Goal: Transaction & Acquisition: Book appointment/travel/reservation

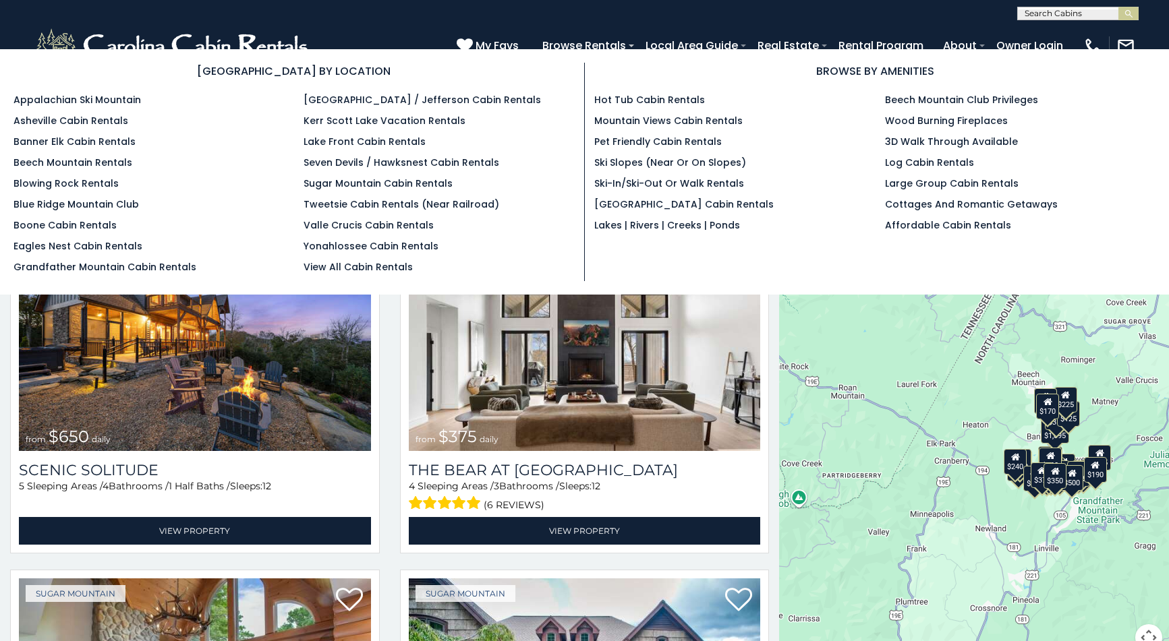
click at [786, 243] on div "[GEOGRAPHIC_DATA] BY LOCATION Appalachian Ski Mountain Asheville Cabin Rentals …" at bounding box center [584, 172] width 1162 height 219
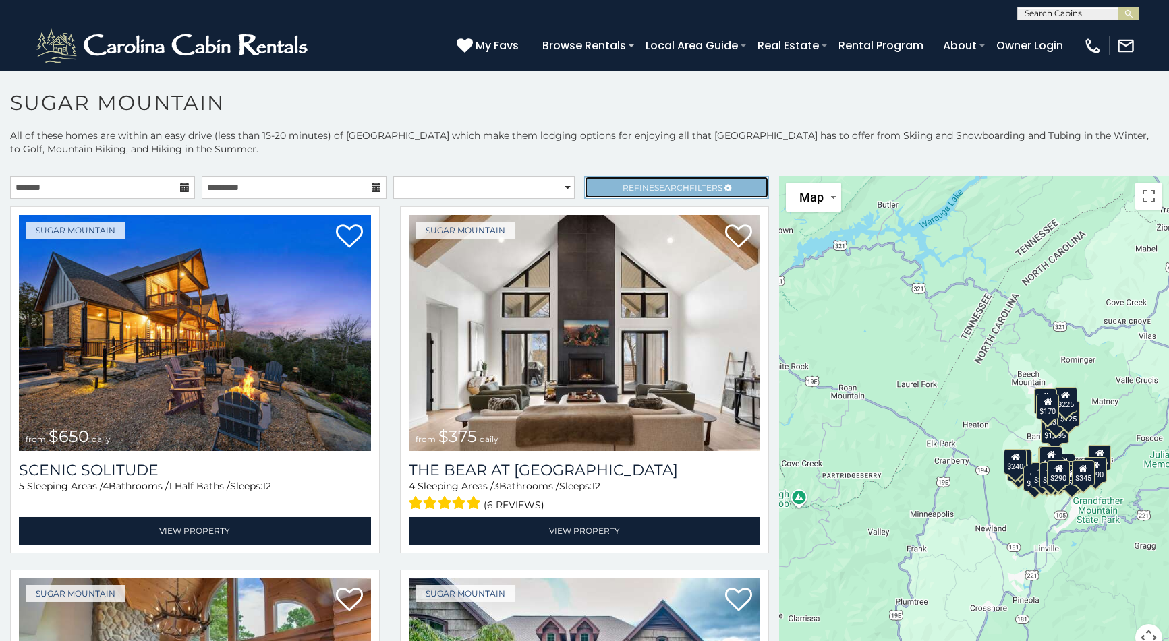
click at [623, 187] on span "Refine Search Filters" at bounding box center [673, 188] width 100 height 10
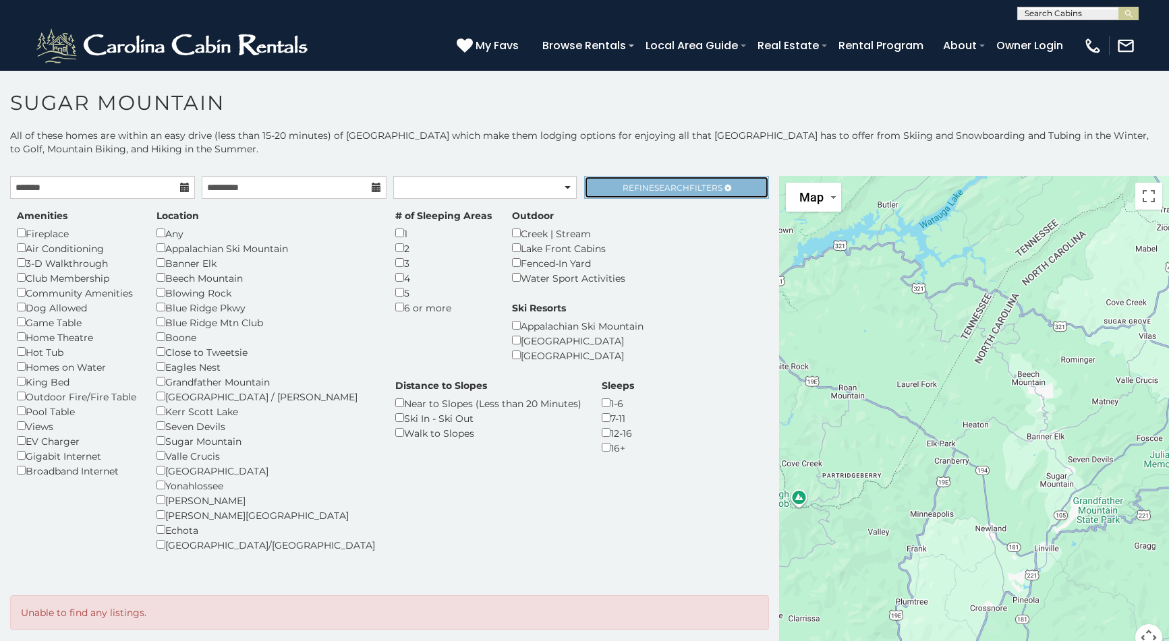
click at [653, 193] on link "Refine Search Filters" at bounding box center [676, 187] width 185 height 23
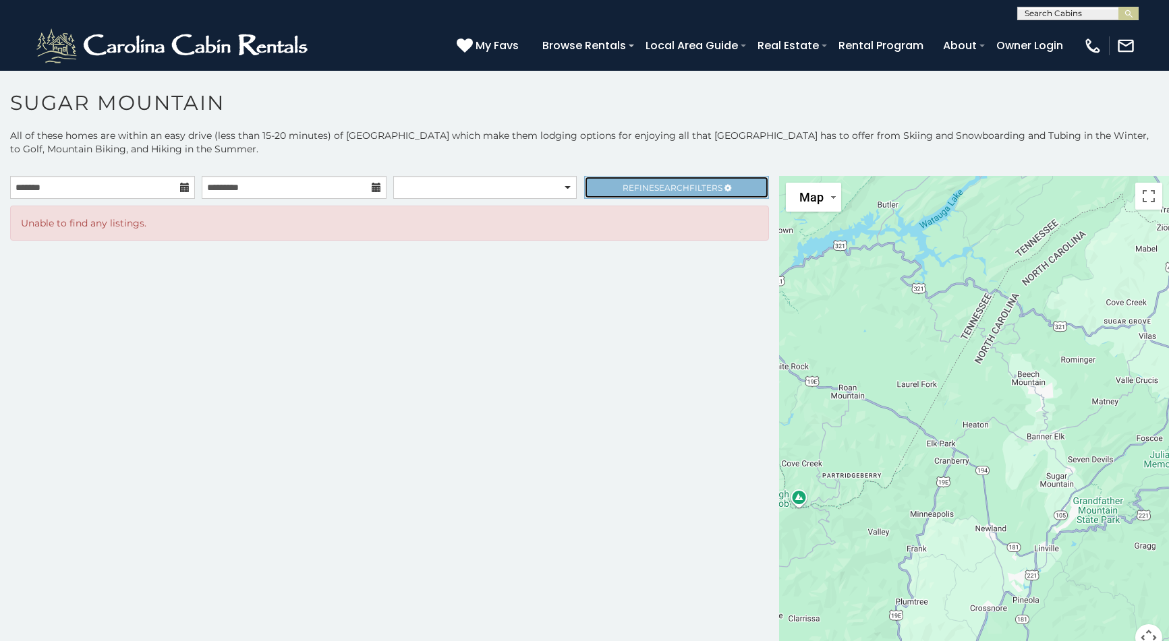
click at [647, 193] on link "Refine Search Filters" at bounding box center [676, 187] width 185 height 23
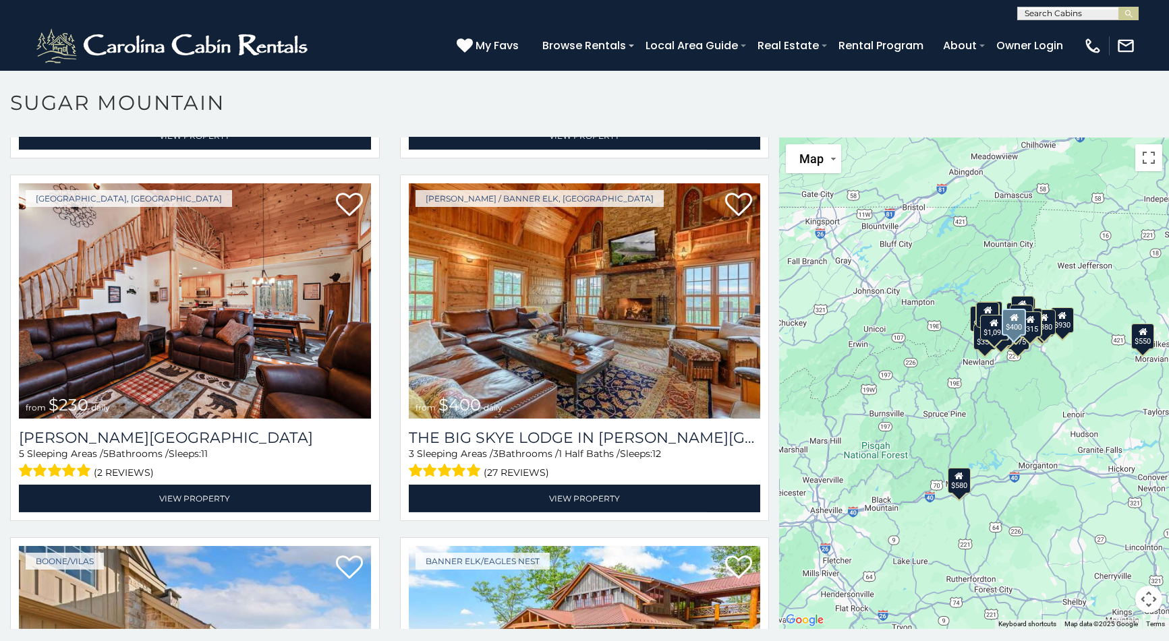
scroll to position [2899, 0]
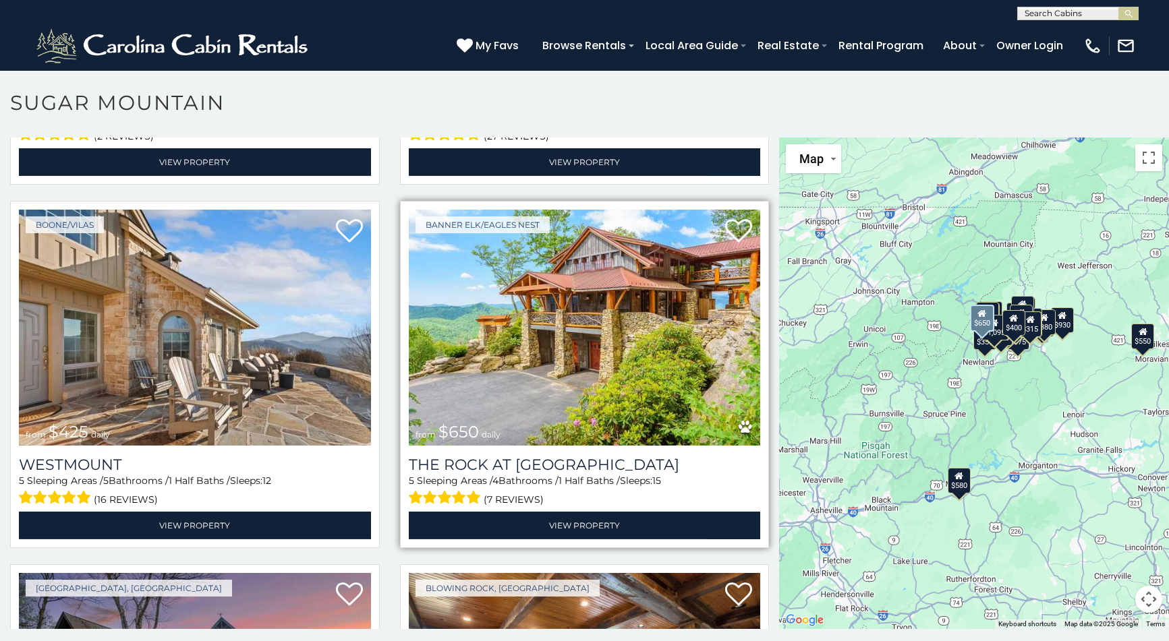
click at [537, 331] on img at bounding box center [585, 328] width 352 height 236
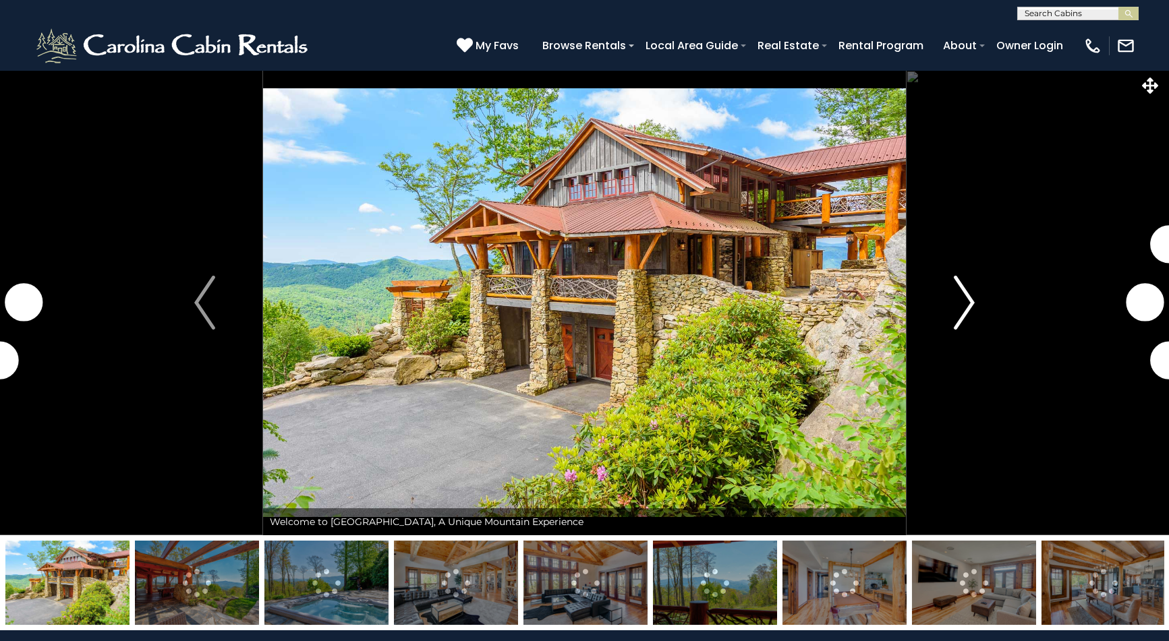
click at [971, 303] on img "Next" at bounding box center [964, 303] width 20 height 54
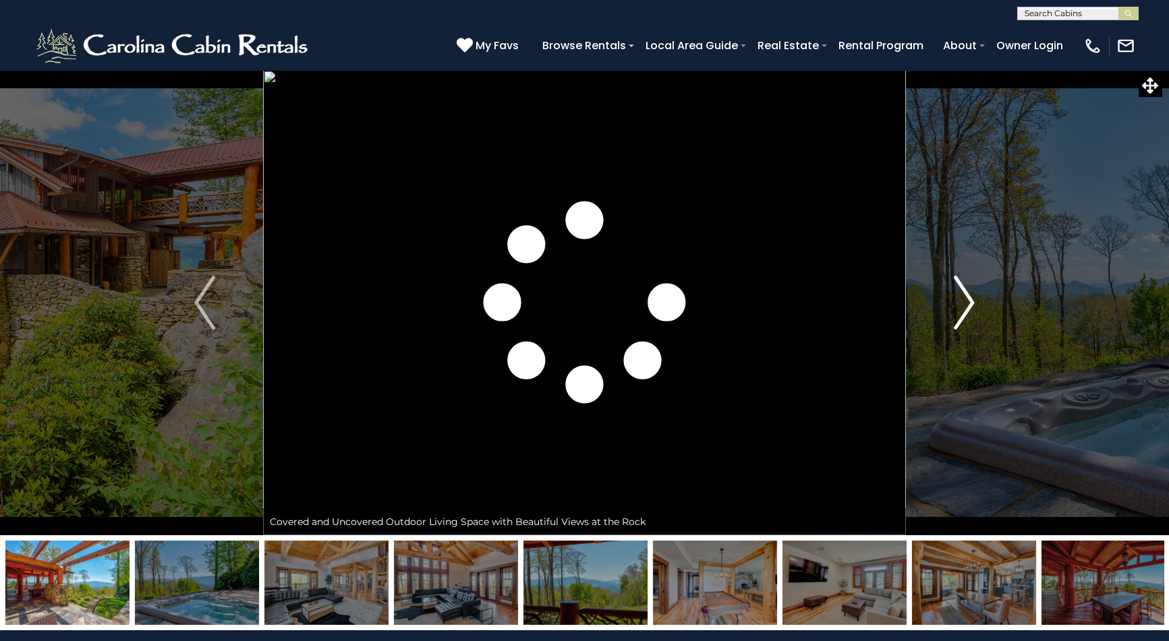
click at [971, 303] on img "Next" at bounding box center [964, 303] width 20 height 54
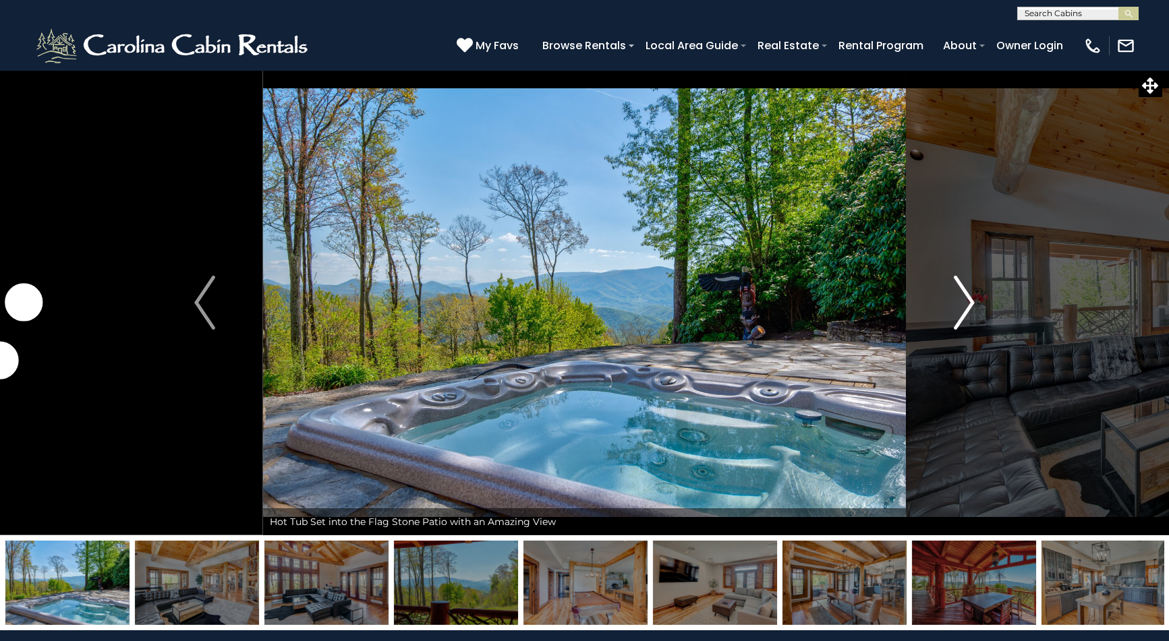
click at [971, 303] on img "Next" at bounding box center [964, 303] width 20 height 54
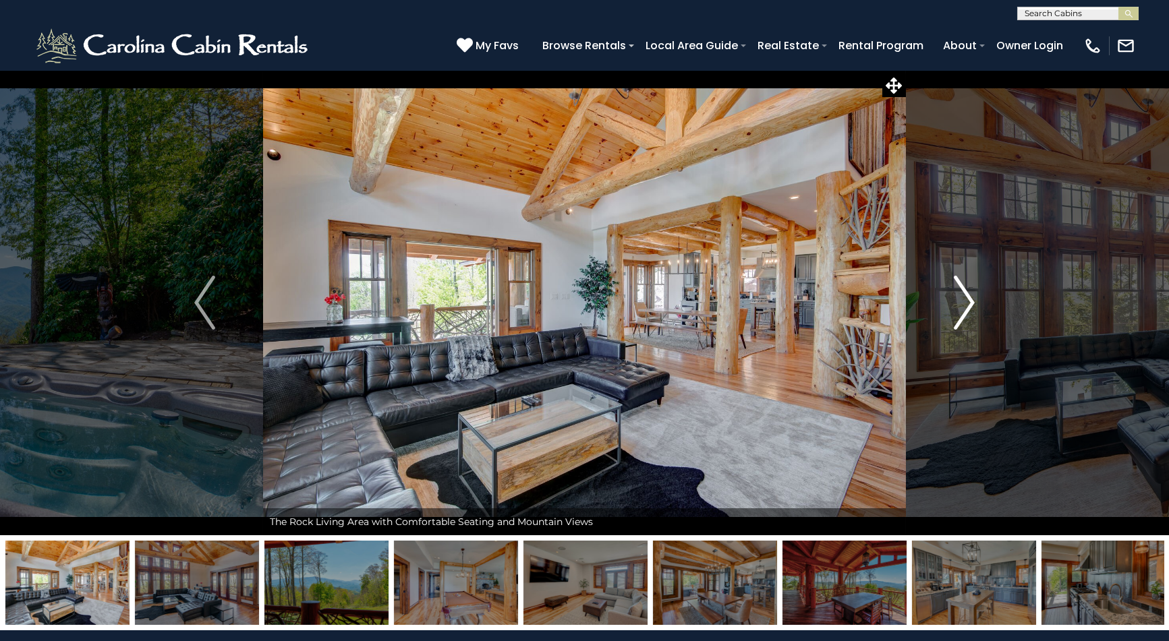
click at [971, 303] on img "Next" at bounding box center [964, 303] width 20 height 54
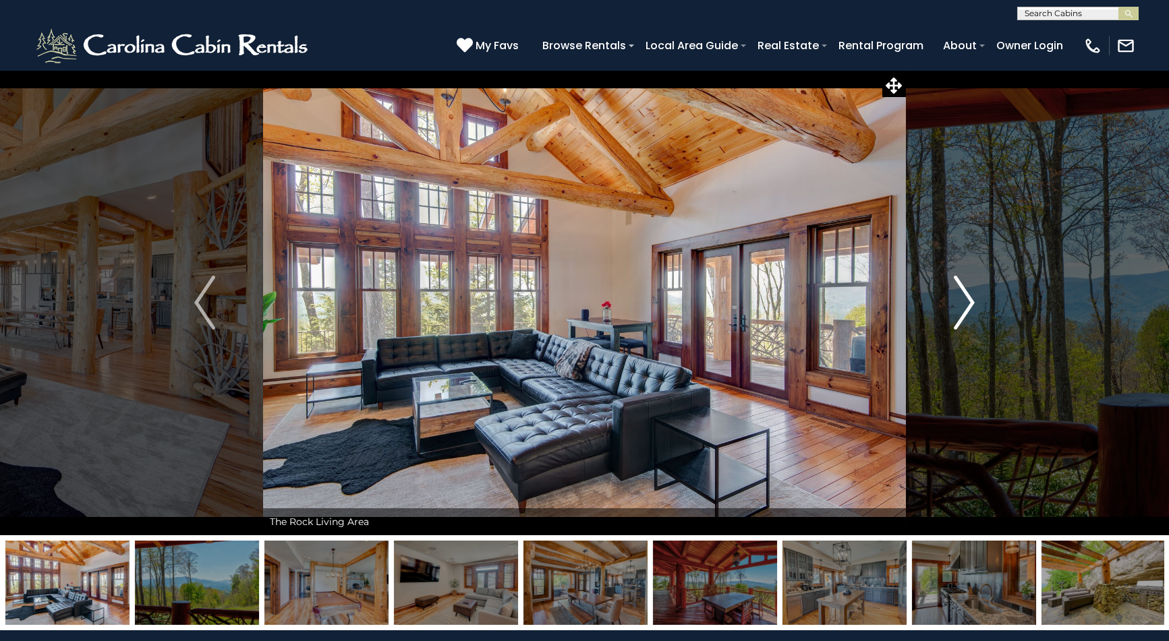
click at [971, 303] on img "Next" at bounding box center [964, 303] width 20 height 54
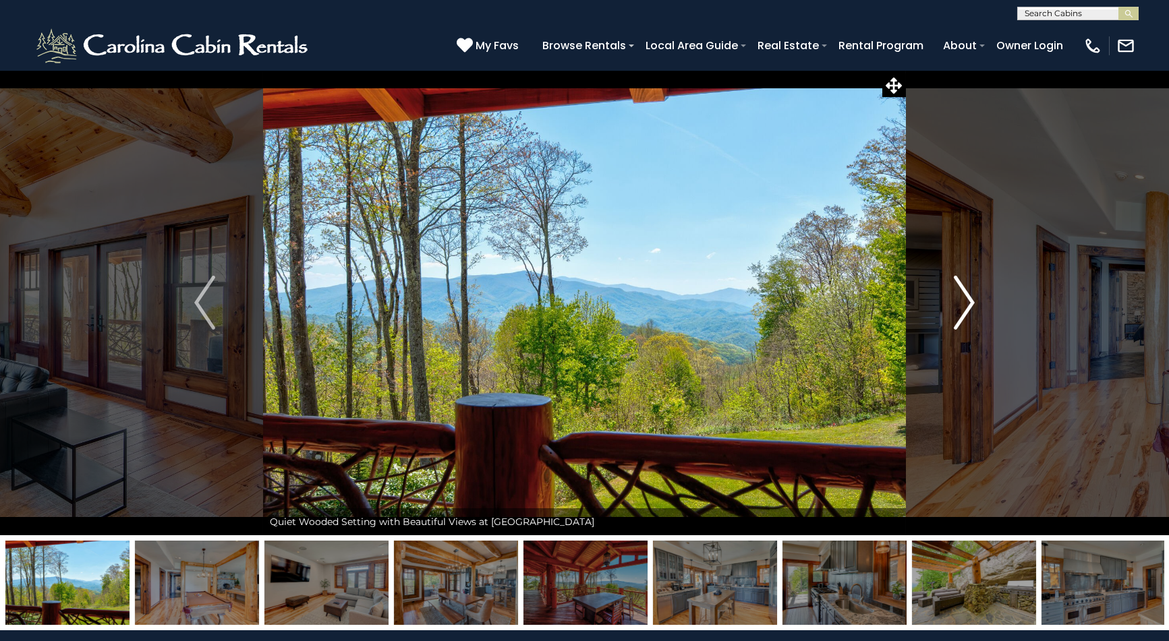
click at [971, 303] on img "Next" at bounding box center [964, 303] width 20 height 54
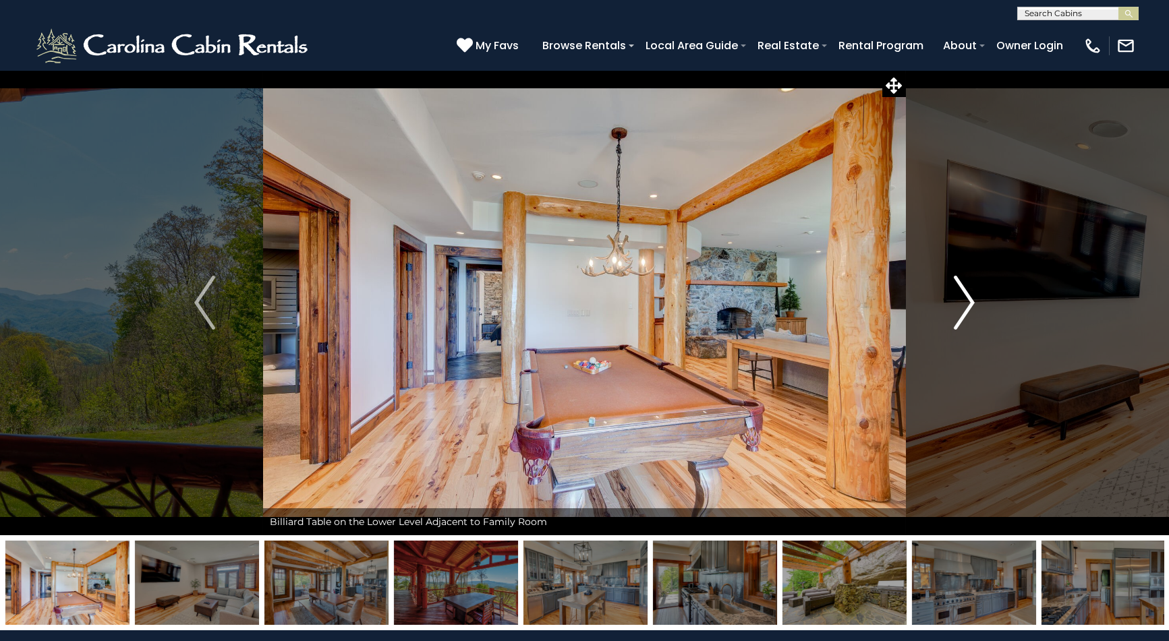
click at [971, 303] on img "Next" at bounding box center [964, 303] width 20 height 54
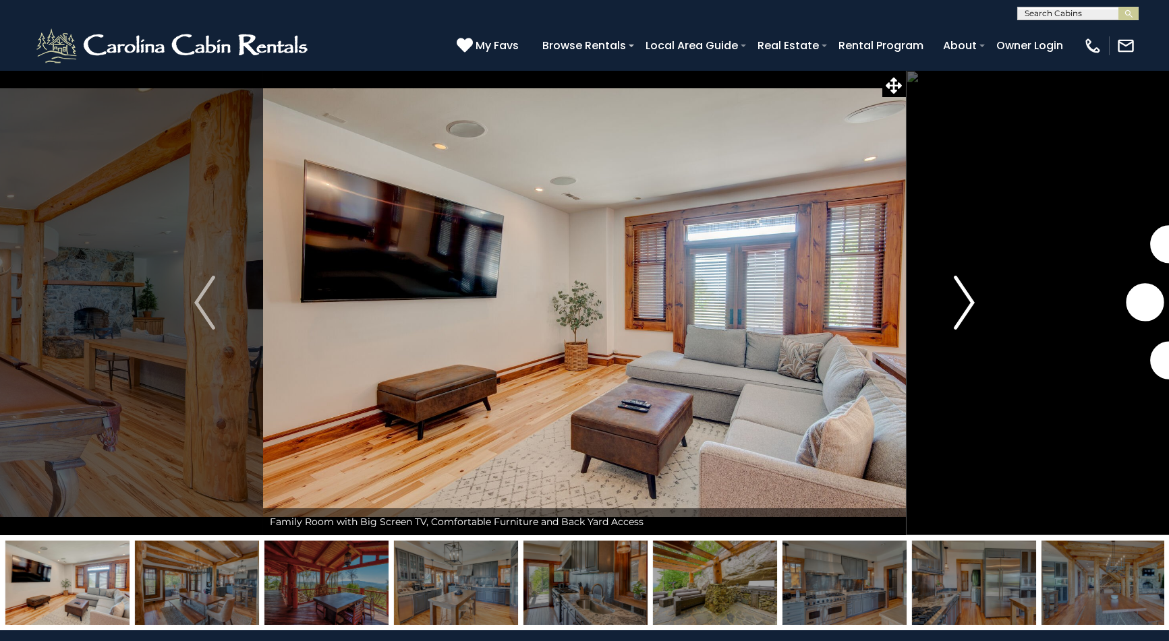
click at [971, 303] on img "Next" at bounding box center [964, 303] width 20 height 54
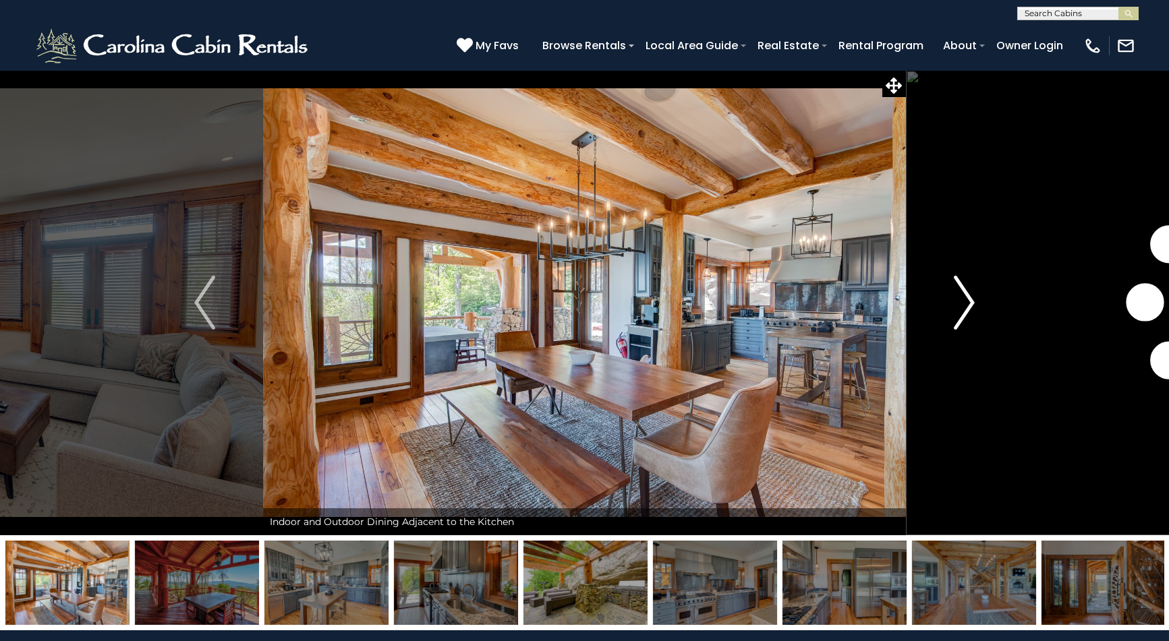
click at [971, 303] on img "Next" at bounding box center [964, 303] width 20 height 54
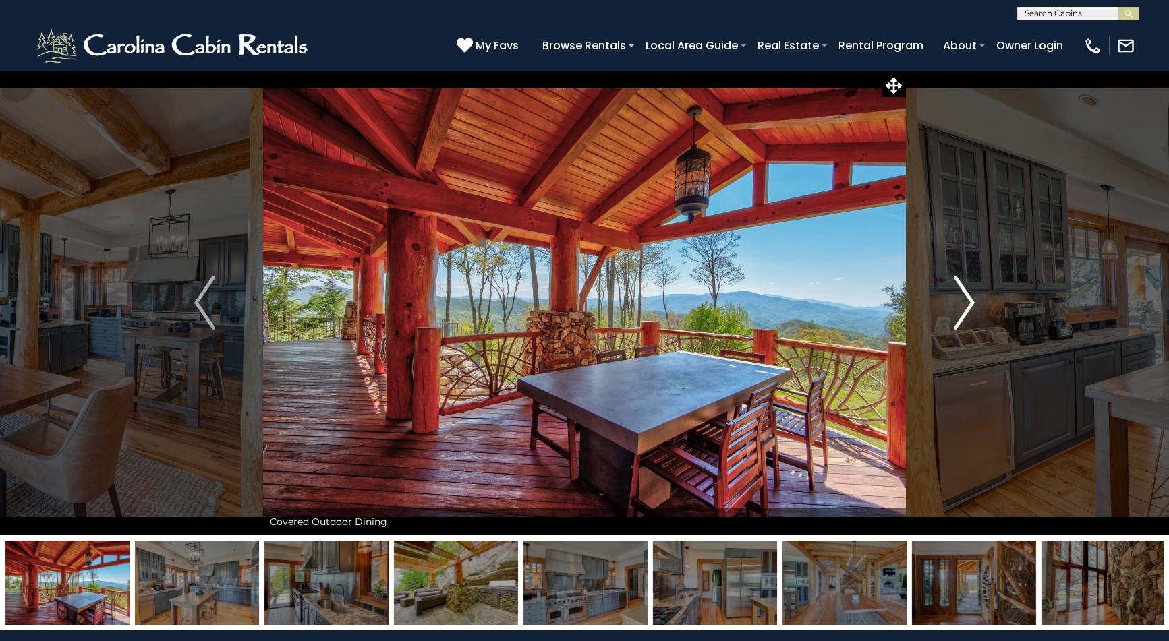
click at [971, 303] on img "Next" at bounding box center [964, 303] width 20 height 54
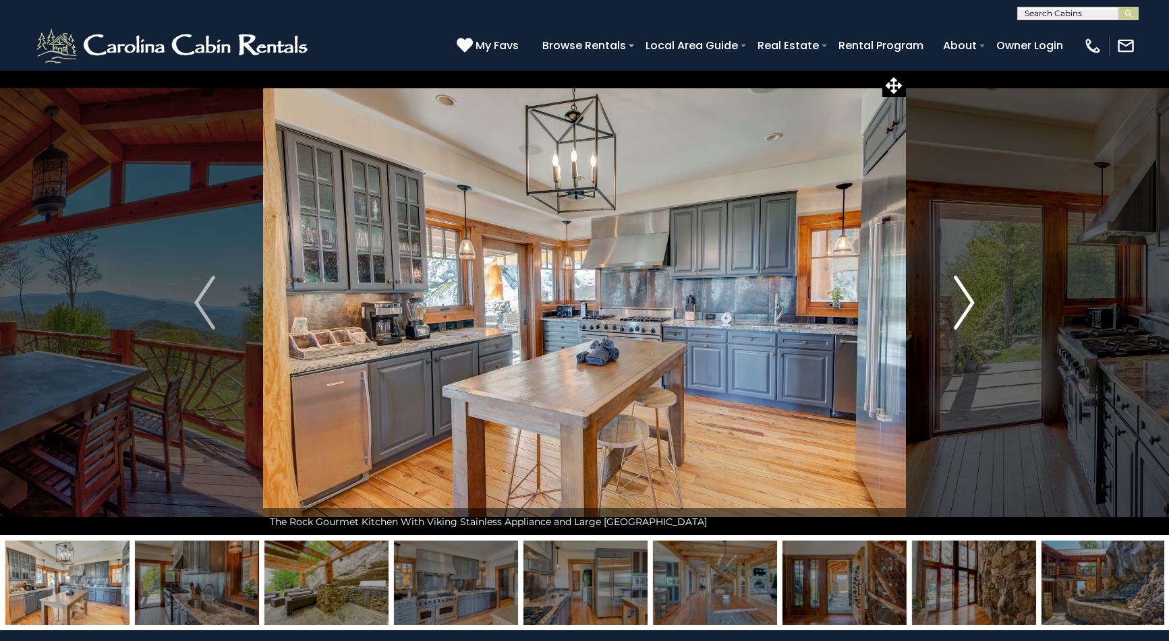
click at [971, 303] on img "Next" at bounding box center [964, 303] width 20 height 54
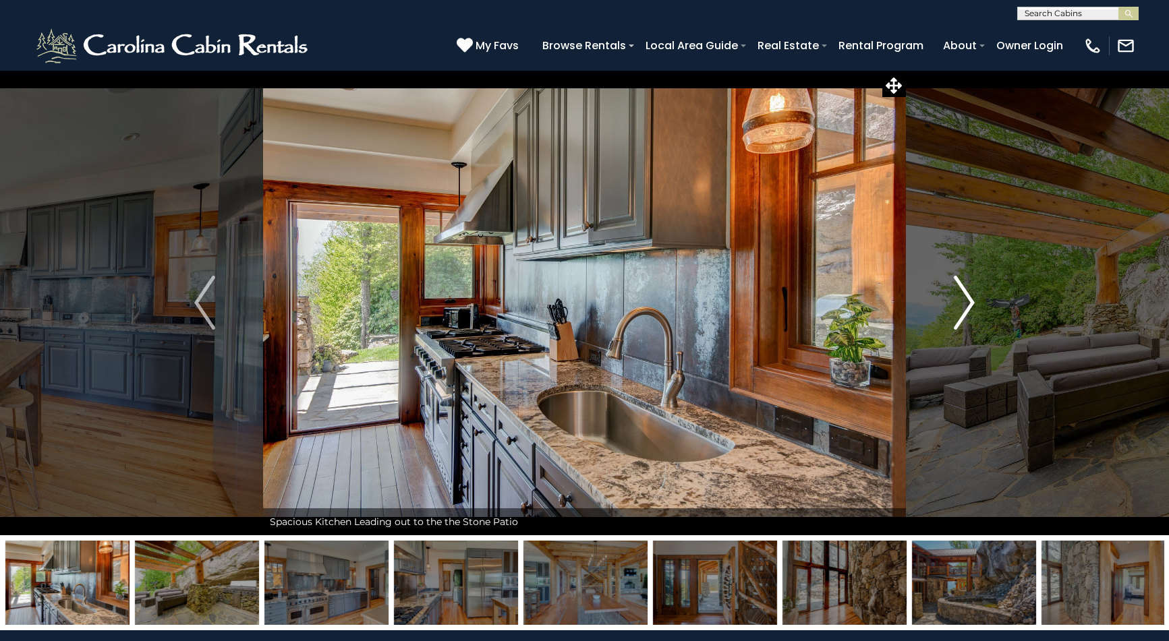
click at [971, 303] on img "Next" at bounding box center [964, 303] width 20 height 54
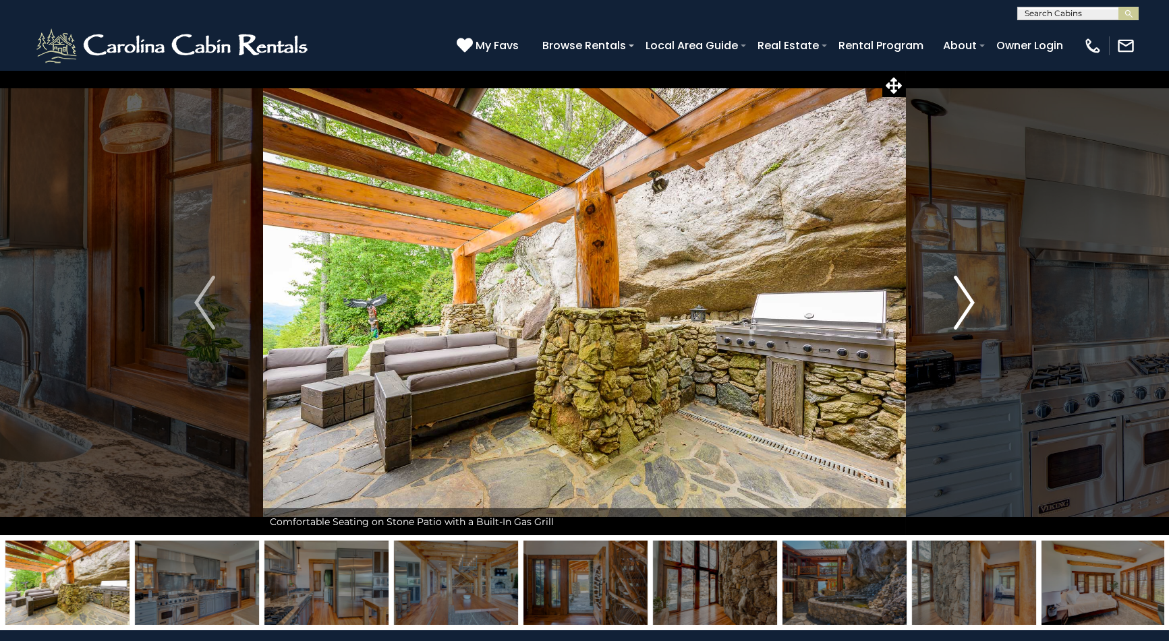
click at [971, 303] on img "Next" at bounding box center [964, 303] width 20 height 54
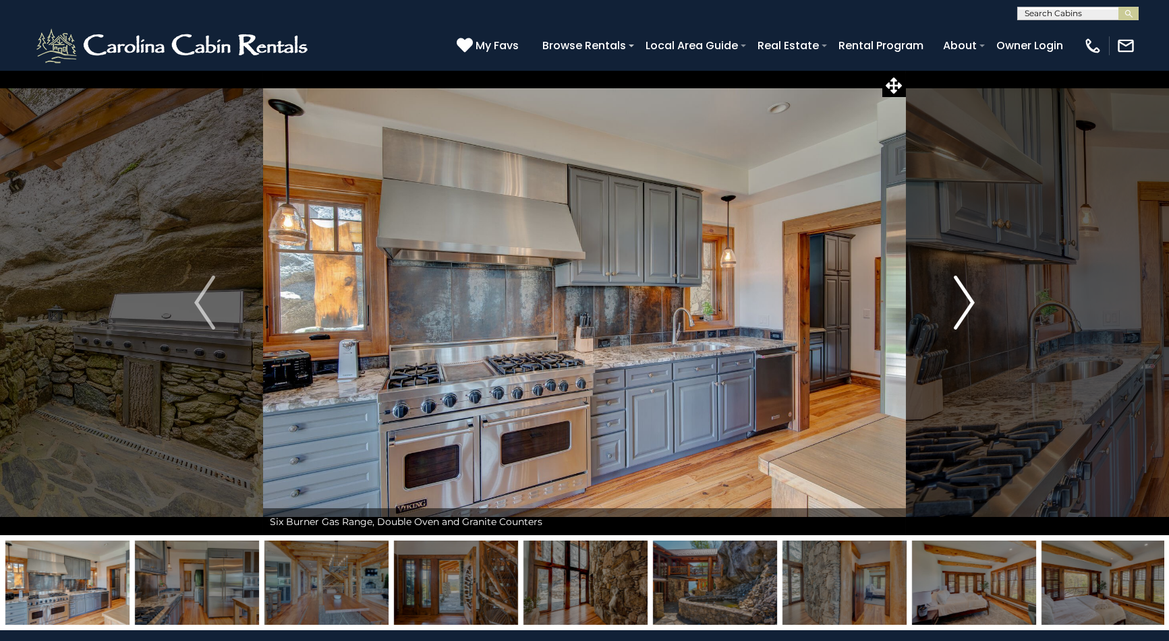
click at [971, 303] on img "Next" at bounding box center [964, 303] width 20 height 54
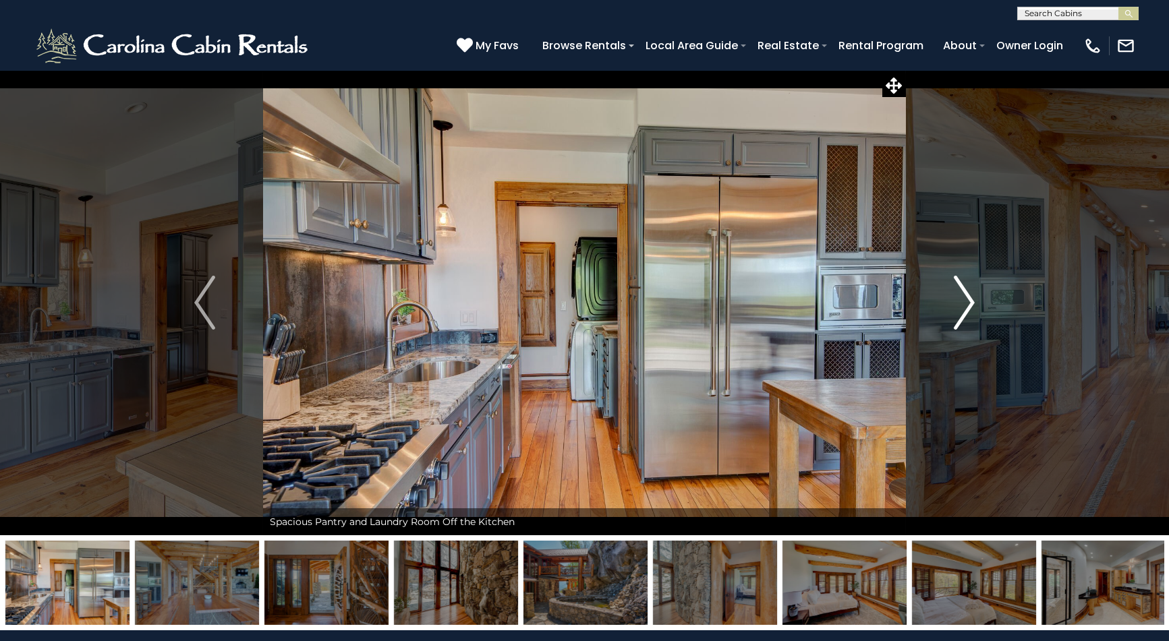
click at [971, 303] on img "Next" at bounding box center [964, 303] width 20 height 54
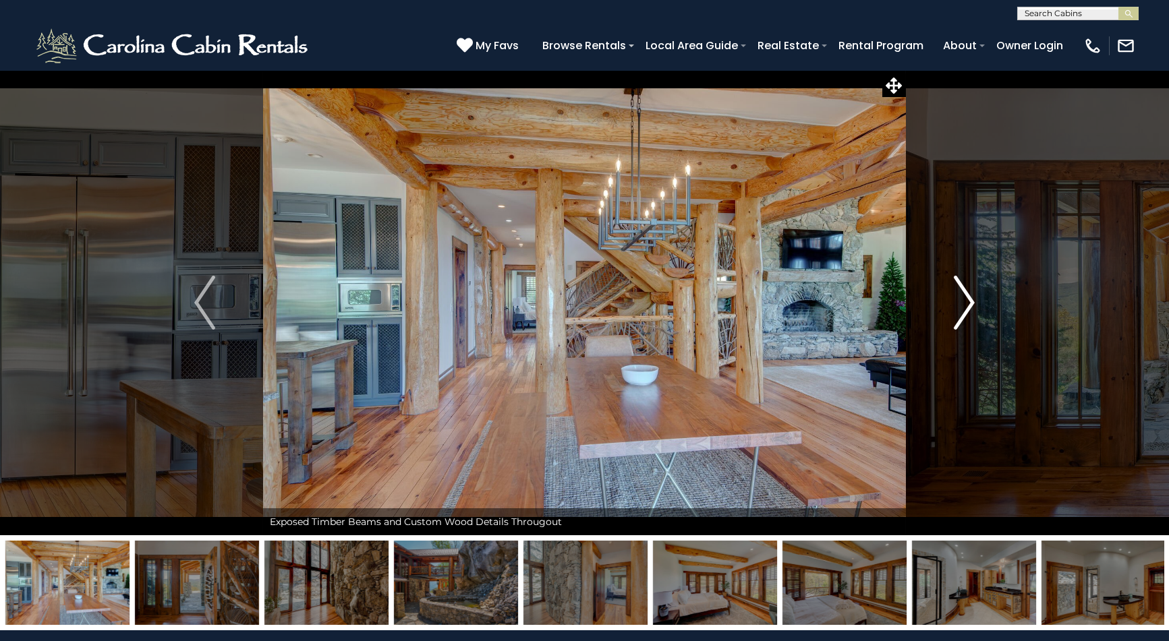
click at [971, 303] on img "Next" at bounding box center [964, 303] width 20 height 54
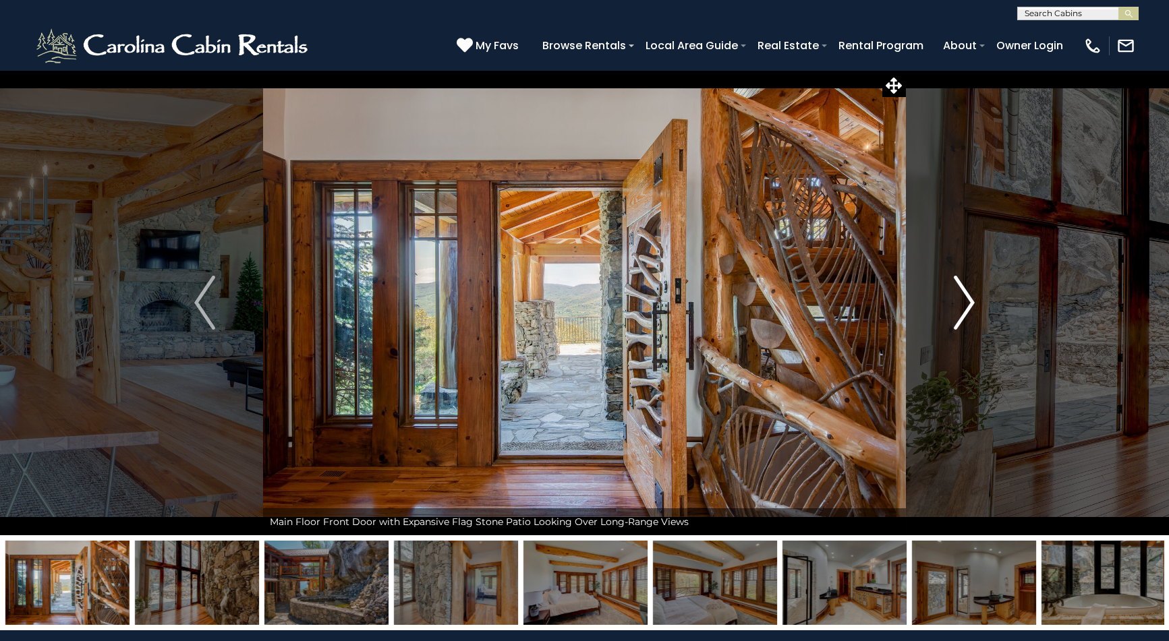
click at [971, 303] on img "Next" at bounding box center [964, 303] width 20 height 54
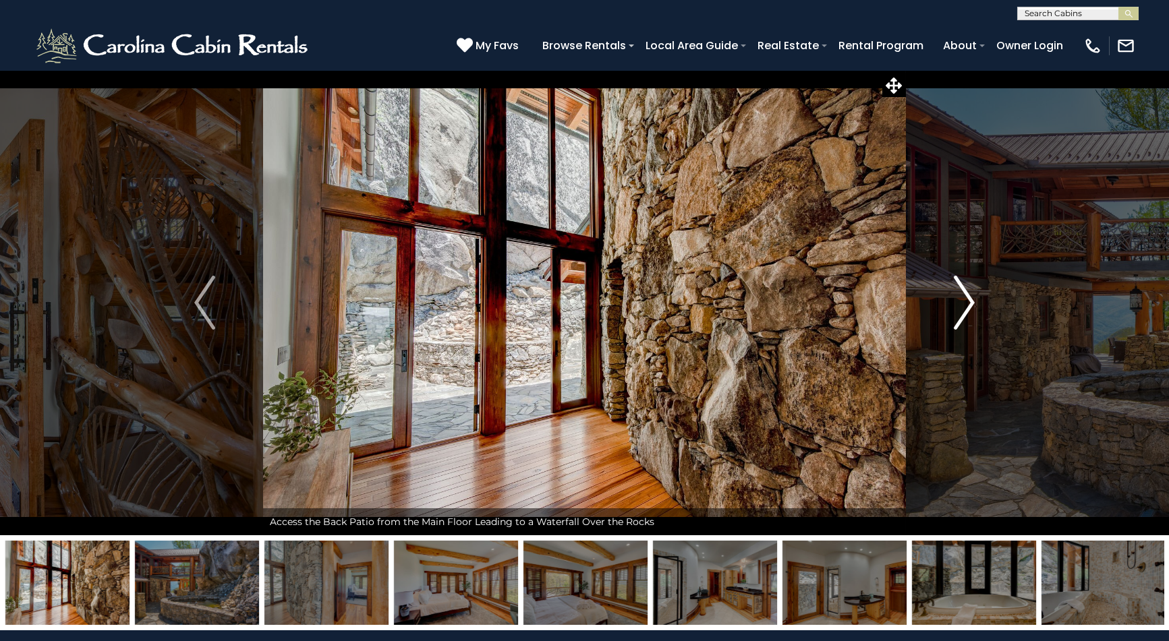
click at [971, 303] on img "Next" at bounding box center [964, 303] width 20 height 54
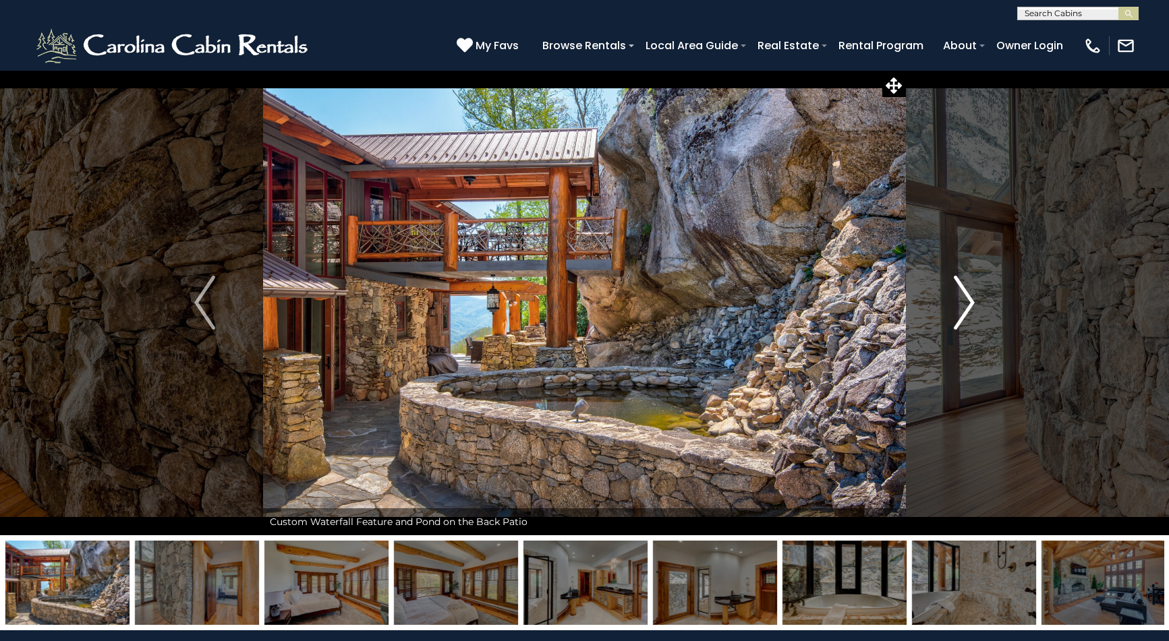
click at [971, 303] on img "Next" at bounding box center [964, 303] width 20 height 54
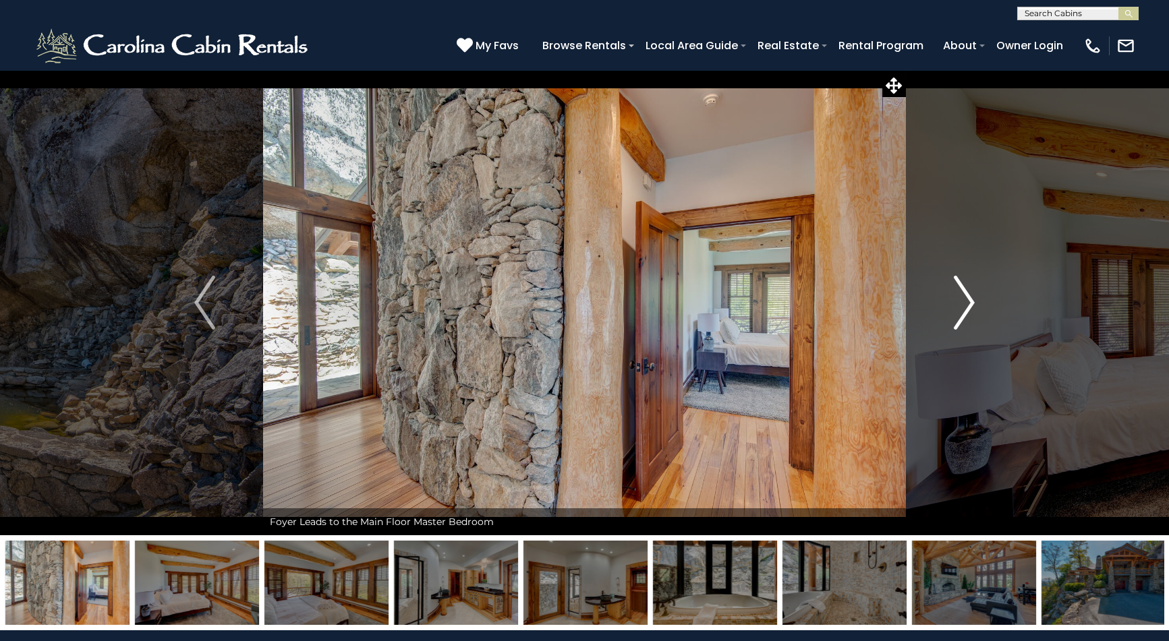
click at [971, 303] on img "Next" at bounding box center [964, 303] width 20 height 54
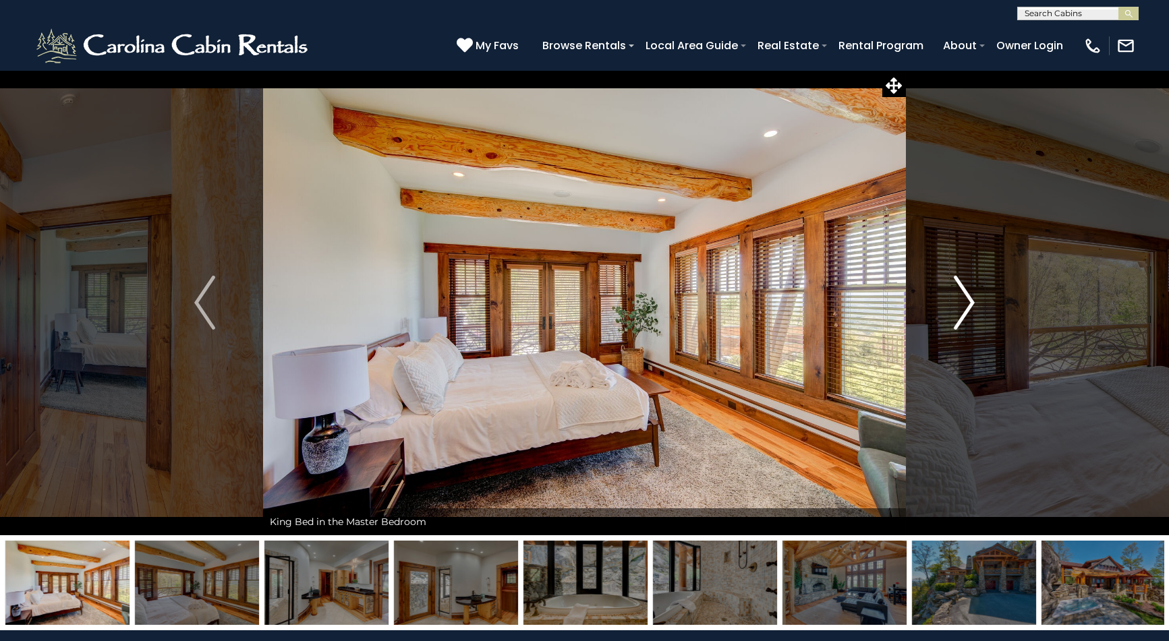
click at [971, 303] on img "Next" at bounding box center [964, 303] width 20 height 54
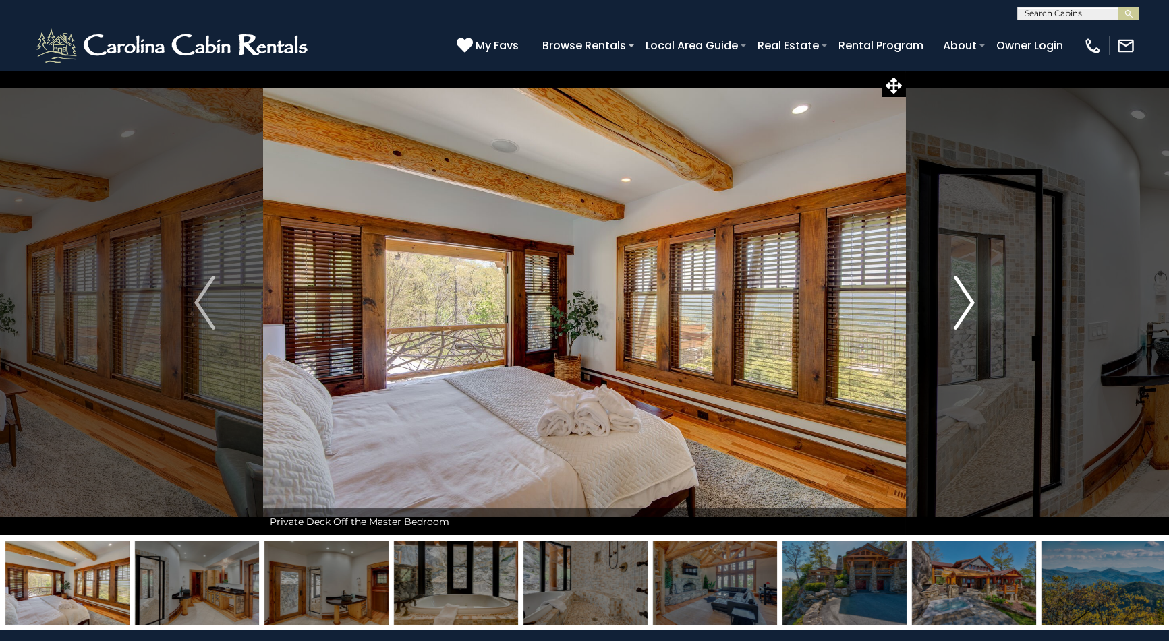
click at [971, 303] on img "Next" at bounding box center [964, 303] width 20 height 54
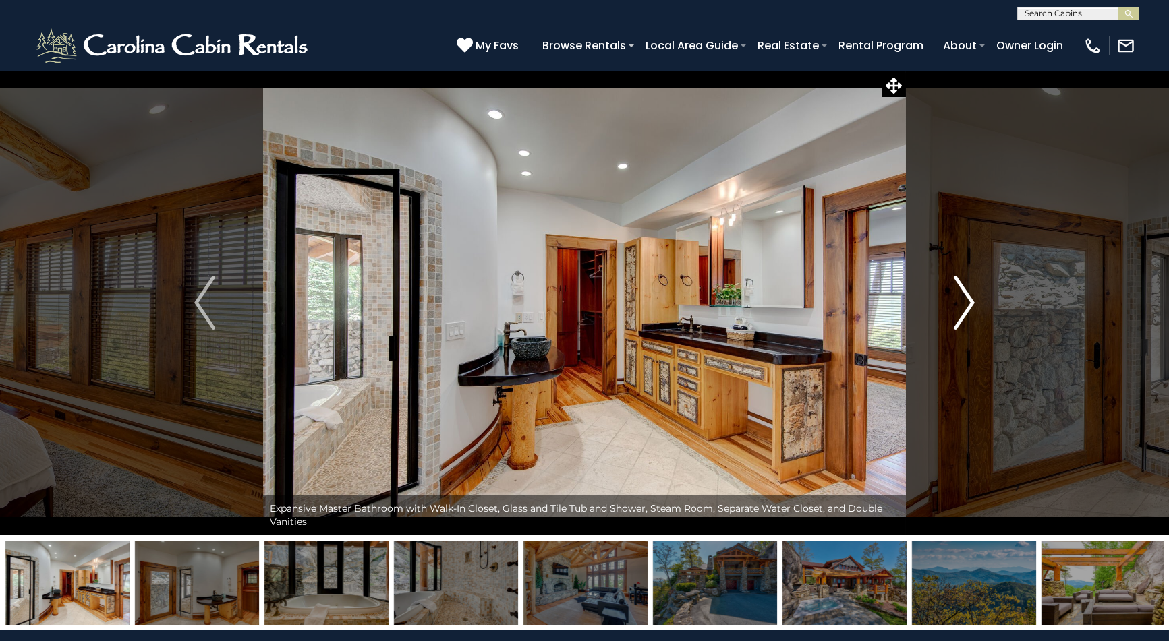
click at [971, 303] on img "Next" at bounding box center [964, 303] width 20 height 54
